Goal: Transaction & Acquisition: Subscribe to service/newsletter

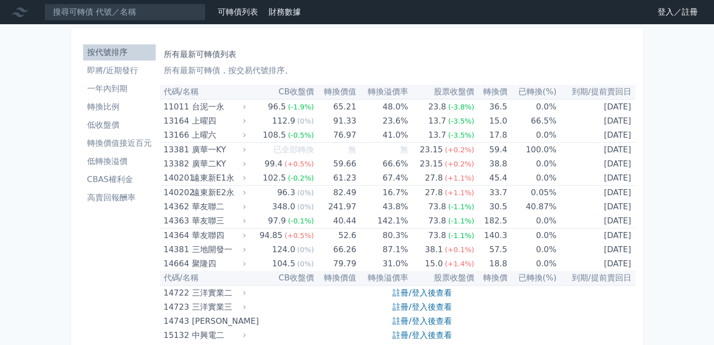
click at [665, 10] on link "登入／註冊" at bounding box center [677, 12] width 56 height 16
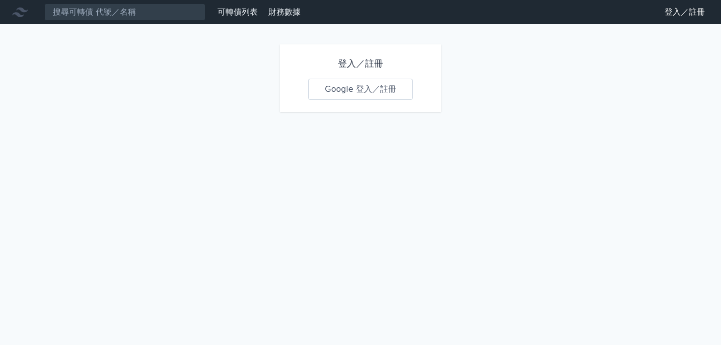
drag, startPoint x: 340, startPoint y: 93, endPoint x: 345, endPoint y: 91, distance: 5.4
click at [340, 93] on link "Google 登入／註冊" at bounding box center [360, 89] width 105 height 21
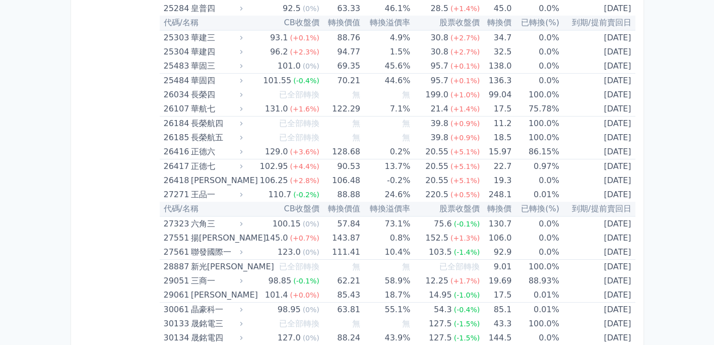
scroll to position [1650, 0]
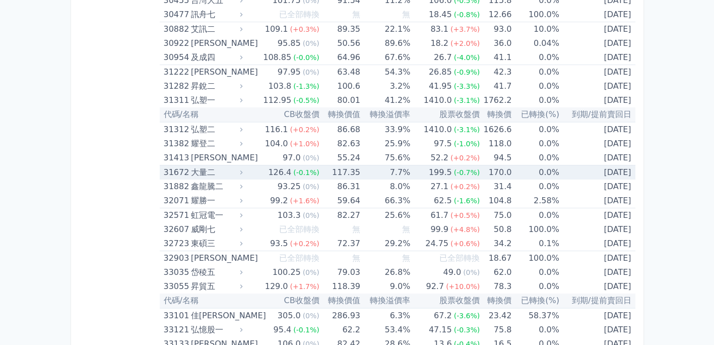
click at [183, 168] on div "31672" at bounding box center [176, 172] width 25 height 14
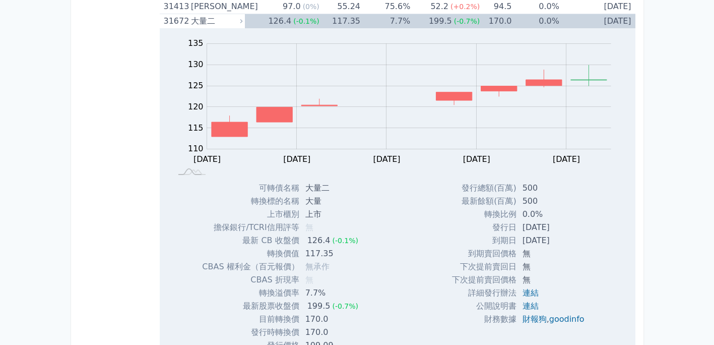
scroll to position [1801, 0]
